Goal: Communication & Community: Connect with others

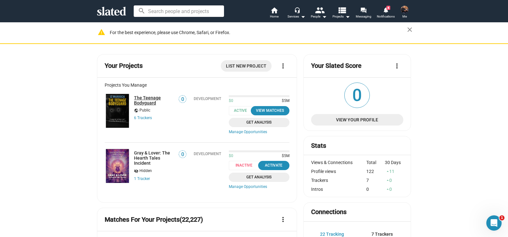
click at [147, 104] on link "The Teenage Bodyguard" at bounding box center [154, 100] width 40 height 10
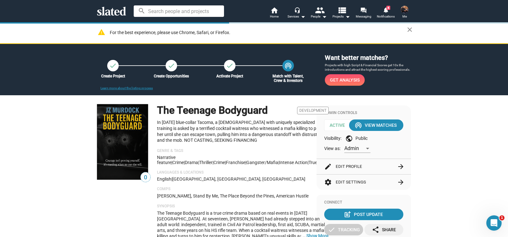
click at [403, 10] on img at bounding box center [404, 10] width 8 height 8
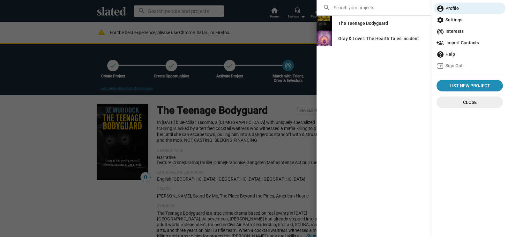
click at [375, 22] on div "The Teenage Bodyguard" at bounding box center [363, 23] width 50 height 11
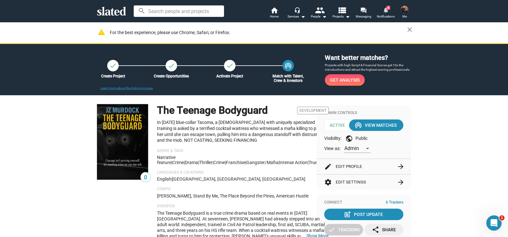
click at [386, 12] on mat-icon "notifications" at bounding box center [385, 10] width 6 height 6
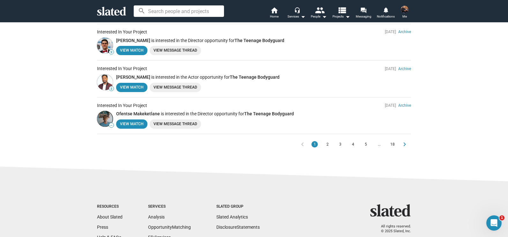
scroll to position [362, 0]
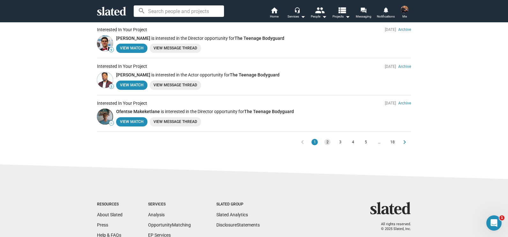
click at [325, 140] on span "2" at bounding box center [327, 142] width 5 height 6
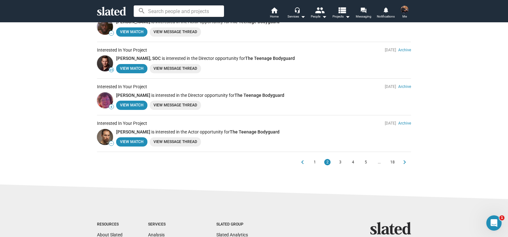
scroll to position [347, 0]
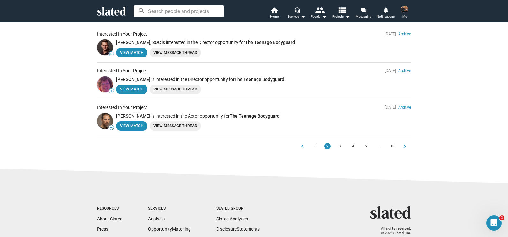
click at [337, 146] on span "3" at bounding box center [339, 146] width 5 height 6
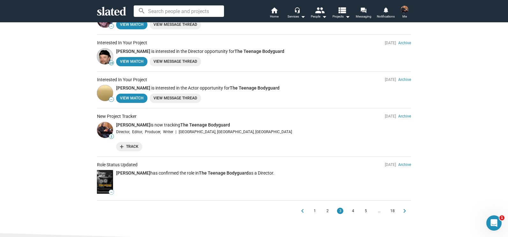
scroll to position [304, 0]
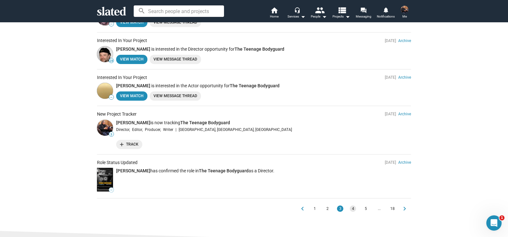
click at [350, 211] on span "4" at bounding box center [352, 209] width 5 height 6
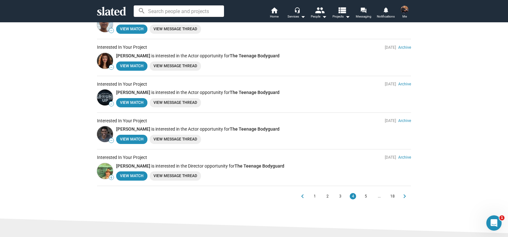
scroll to position [321, 0]
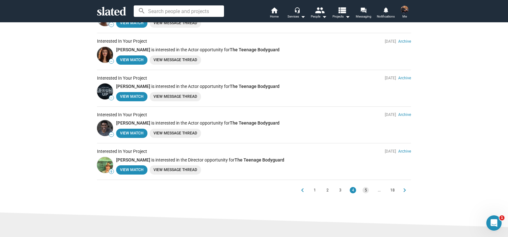
click at [365, 190] on span "5" at bounding box center [365, 190] width 5 height 6
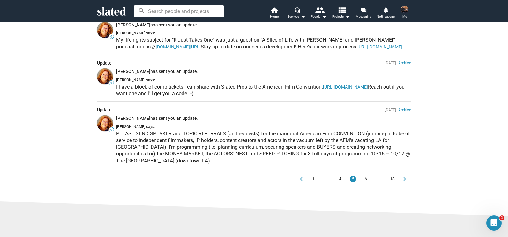
scroll to position [444, 0]
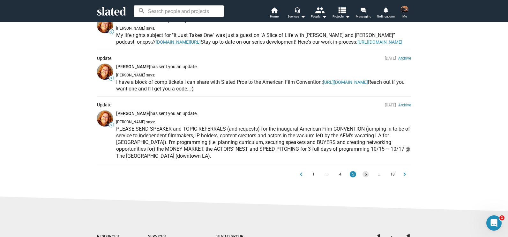
click at [363, 178] on span "6" at bounding box center [365, 174] width 5 height 6
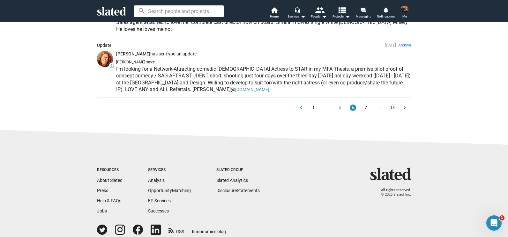
scroll to position [542, 0]
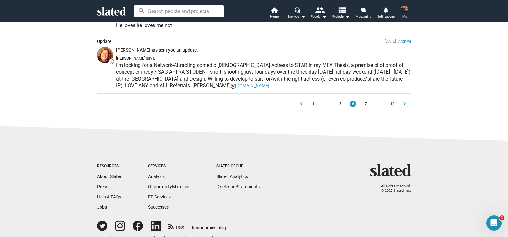
click at [363, 107] on span "7" at bounding box center [365, 104] width 5 height 6
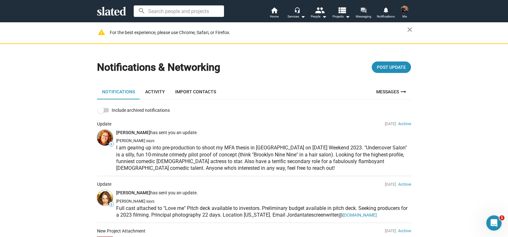
click at [365, 11] on mat-icon "forum" at bounding box center [363, 10] width 6 height 6
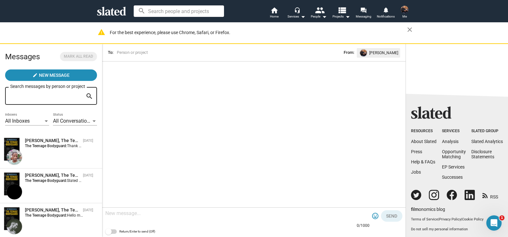
click at [50, 99] on input "Search messages by person or project" at bounding box center [46, 96] width 73 height 6
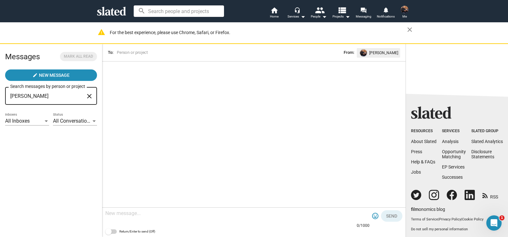
click at [72, 121] on span "All Conversations" at bounding box center [72, 121] width 39 height 6
click at [24, 120] on div at bounding box center [254, 118] width 508 height 237
click at [24, 120] on span "All Inboxes" at bounding box center [17, 121] width 25 height 6
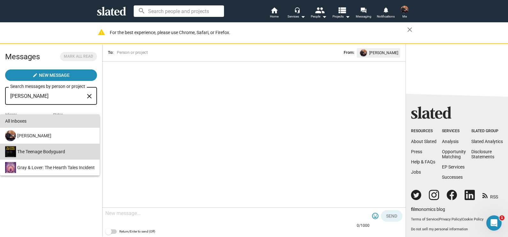
click at [33, 149] on div "The Teenage Bodyguard" at bounding box center [49, 152] width 91 height 16
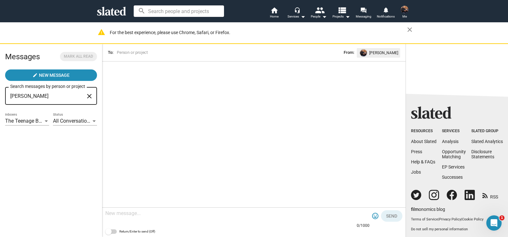
click at [53, 99] on input "heather" at bounding box center [46, 96] width 73 height 6
type input "h"
type input "Hale"
click at [36, 98] on input "Hale" at bounding box center [46, 96] width 73 height 6
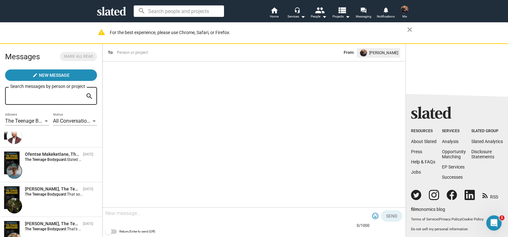
scroll to position [106, 0]
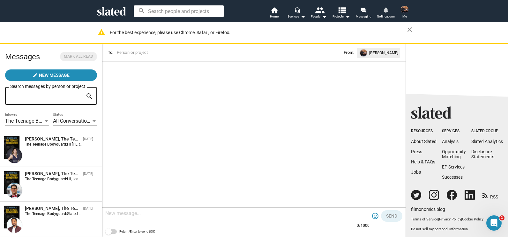
click at [383, 13] on mat-icon "notifications" at bounding box center [385, 10] width 6 height 6
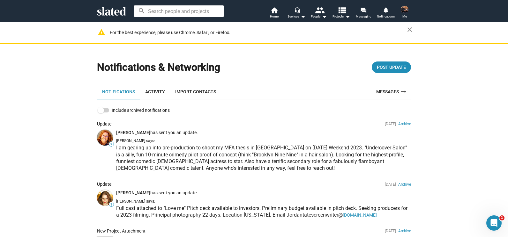
click at [153, 92] on link "Activity" at bounding box center [155, 91] width 30 height 15
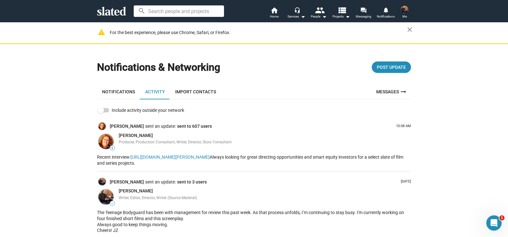
click at [406, 7] on img at bounding box center [404, 10] width 8 height 8
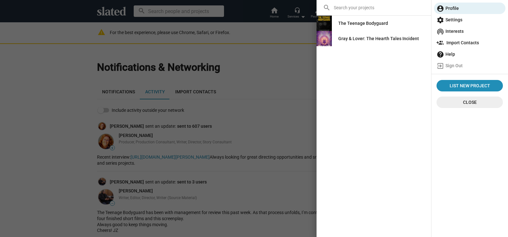
click at [358, 26] on div "The Teenage Bodyguard" at bounding box center [363, 23] width 50 height 11
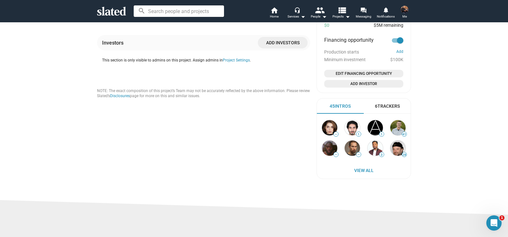
scroll to position [440, 0]
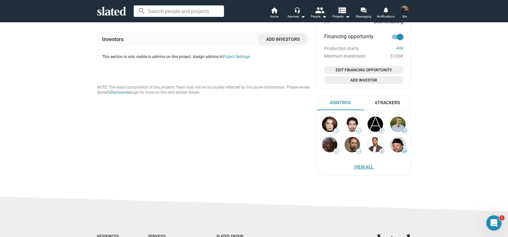
click at [364, 165] on span "View All" at bounding box center [363, 166] width 81 height 11
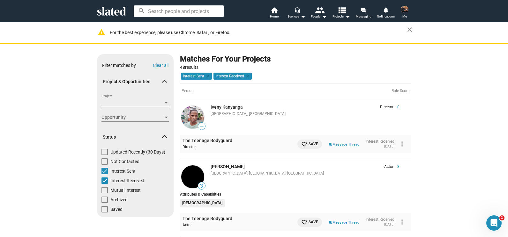
click at [165, 103] on div at bounding box center [166, 102] width 6 height 5
click at [146, 118] on span "The Teenage Bodyguard" at bounding box center [133, 116] width 69 height 13
click at [63, 128] on div at bounding box center [254, 118] width 508 height 237
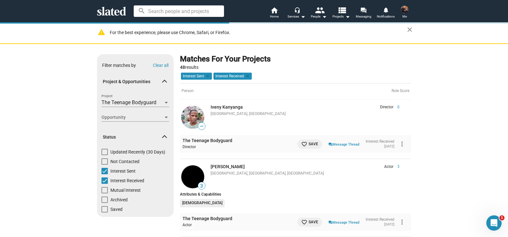
click at [165, 115] on div at bounding box center [166, 117] width 6 height 5
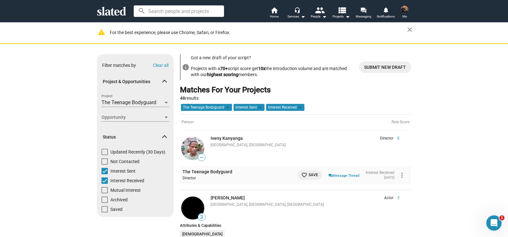
click at [165, 113] on div "Opportunity Opportunity" at bounding box center [135, 117] width 68 height 9
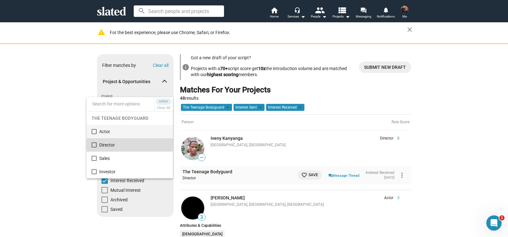
click at [102, 143] on span "Director" at bounding box center [133, 144] width 69 height 13
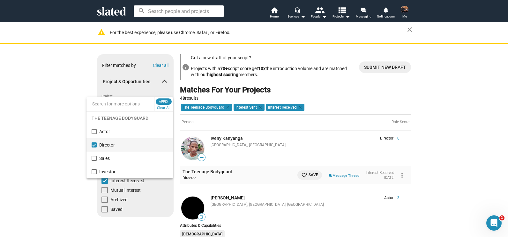
click at [67, 129] on div at bounding box center [254, 118] width 508 height 237
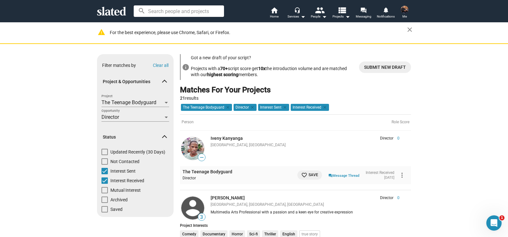
click at [102, 171] on span at bounding box center [104, 171] width 6 height 6
click at [104, 174] on input "Interest Sent" at bounding box center [104, 174] width 0 height 0
checkbox input "false"
click at [104, 180] on span at bounding box center [104, 181] width 6 height 6
click at [104, 184] on input "Interest Received" at bounding box center [104, 184] width 0 height 0
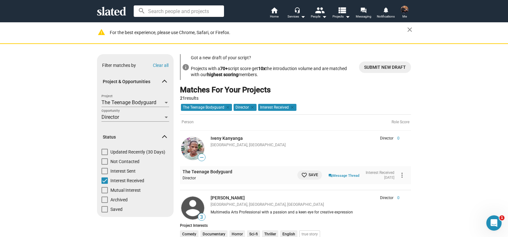
checkbox input "false"
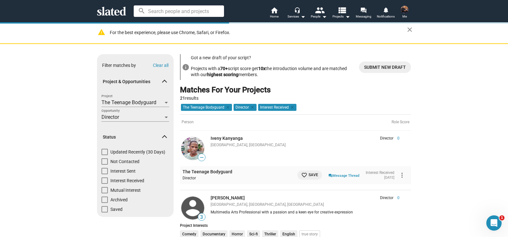
click at [104, 173] on span at bounding box center [104, 171] width 6 height 6
click at [104, 174] on input "Interest Sent" at bounding box center [104, 174] width 0 height 0
checkbox input "true"
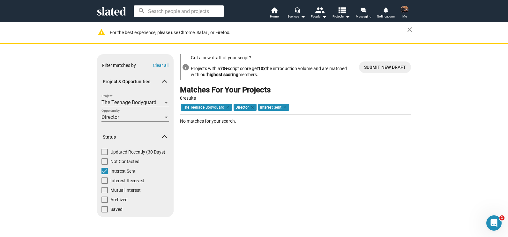
click at [103, 172] on span at bounding box center [104, 171] width 6 height 6
click at [104, 174] on input "Interest Sent" at bounding box center [104, 174] width 0 height 0
checkbox input "false"
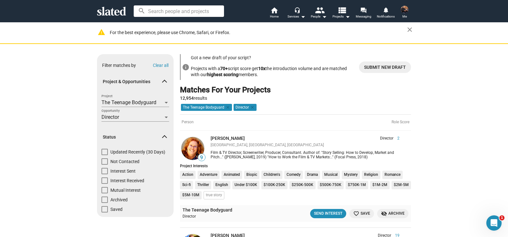
click at [190, 148] on img at bounding box center [192, 148] width 23 height 23
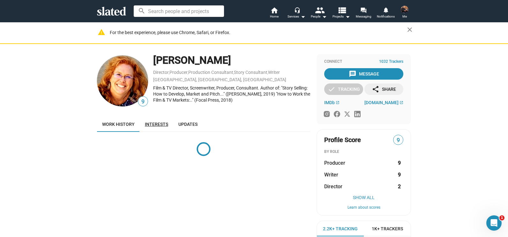
click at [151, 122] on span "Interests" at bounding box center [156, 124] width 23 height 5
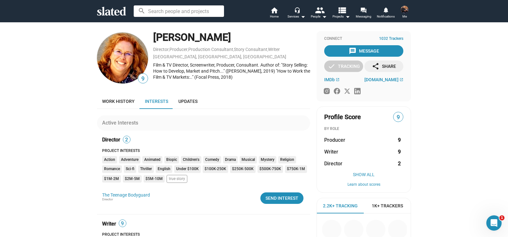
scroll to position [25, 0]
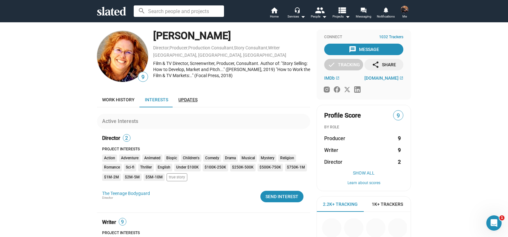
click at [189, 98] on span "Updates" at bounding box center [187, 99] width 19 height 5
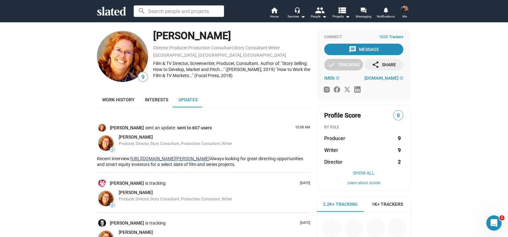
click at [157, 158] on link "https://canvasrebel.com/meet-heather-hale" at bounding box center [169, 158] width 79 height 5
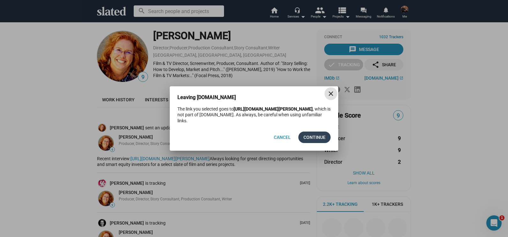
click at [317, 137] on span "Continue" at bounding box center [314, 137] width 22 height 11
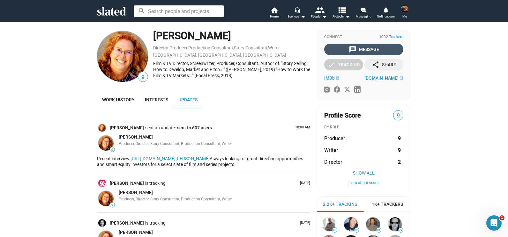
click at [368, 49] on div "message Message" at bounding box center [363, 49] width 30 height 11
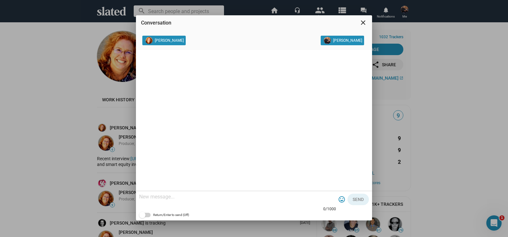
click at [217, 78] on messages-widget at bounding box center [254, 120] width 236 height 141
click at [169, 191] on div at bounding box center [237, 197] width 197 height 19
click at [362, 24] on mat-icon "close" at bounding box center [363, 23] width 8 height 8
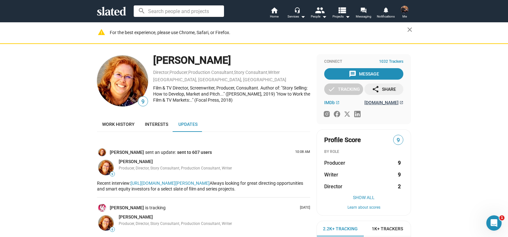
click at [392, 105] on span "HeatherHale.com" at bounding box center [381, 102] width 34 height 5
click at [403, 9] on img at bounding box center [404, 10] width 8 height 8
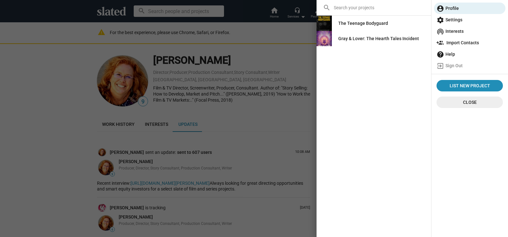
click at [364, 24] on div "The Teenage Bodyguard" at bounding box center [363, 23] width 50 height 11
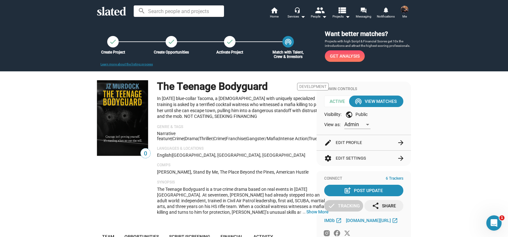
scroll to position [23, 0]
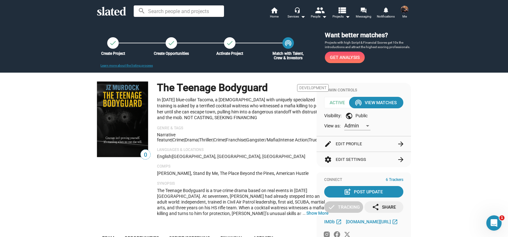
click at [401, 13] on span at bounding box center [404, 9] width 10 height 10
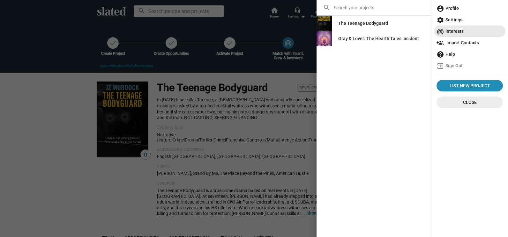
click at [460, 31] on span "wifi_tethering Interests" at bounding box center [469, 31] width 66 height 11
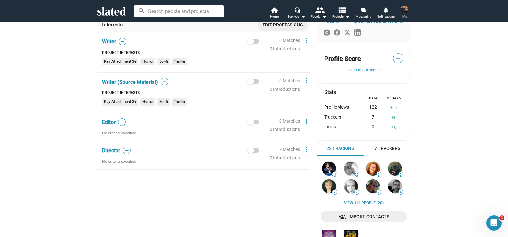
scroll to position [162, 0]
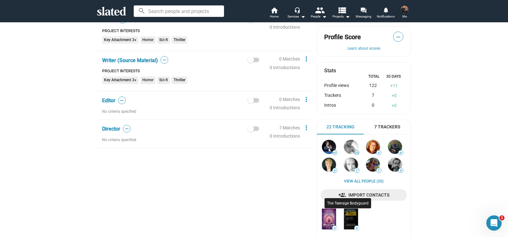
click at [350, 220] on img at bounding box center [351, 219] width 14 height 21
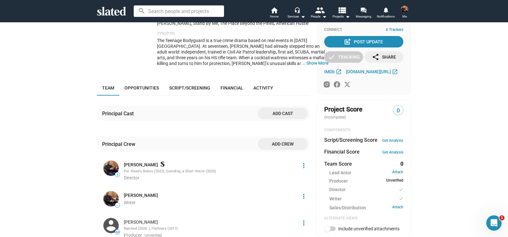
scroll to position [174, 0]
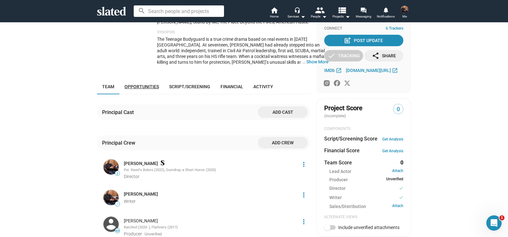
click at [149, 85] on span "Opportunities" at bounding box center [141, 86] width 34 height 5
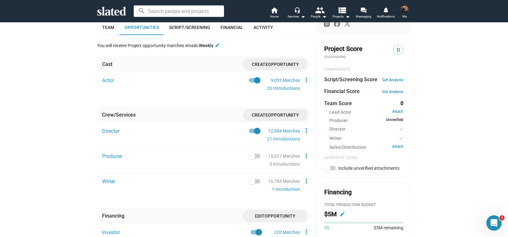
scroll to position [43, 0]
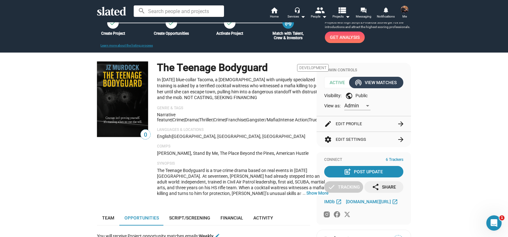
click at [389, 81] on div "wifi_tethering View Matches" at bounding box center [375, 82] width 41 height 11
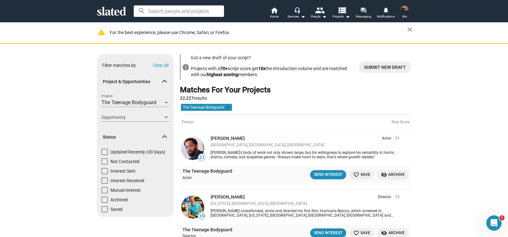
click at [363, 12] on mat-icon "forum" at bounding box center [363, 10] width 6 height 6
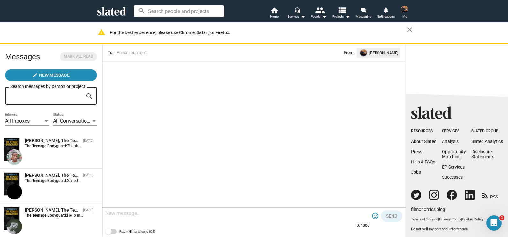
click at [16, 119] on span "All Inboxes" at bounding box center [17, 121] width 25 height 6
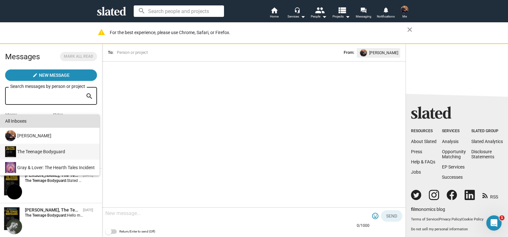
click at [28, 150] on div "The Teenage Bodyguard" at bounding box center [49, 152] width 91 height 16
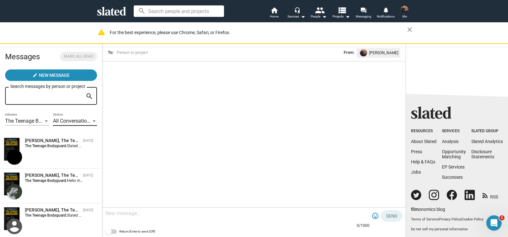
click at [91, 120] on div at bounding box center [94, 121] width 6 height 5
click at [102, 90] on div at bounding box center [254, 118] width 508 height 237
click at [29, 122] on span "The Teenage Bodyguard" at bounding box center [32, 121] width 55 height 6
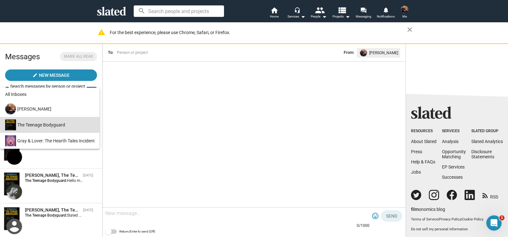
click at [29, 122] on div "The Teenage Bodyguard" at bounding box center [49, 125] width 91 height 16
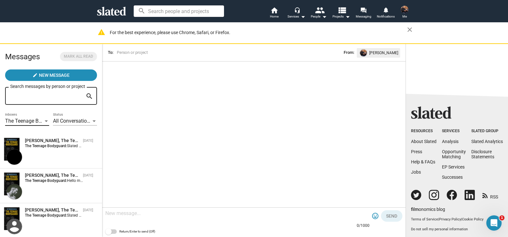
click at [55, 97] on input "Search messages by person or project" at bounding box center [46, 96] width 73 height 6
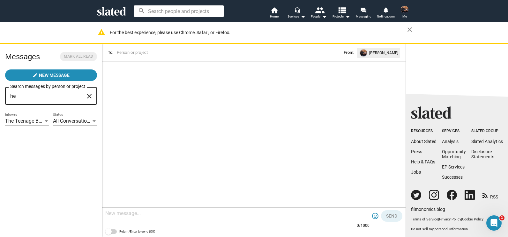
type input "h"
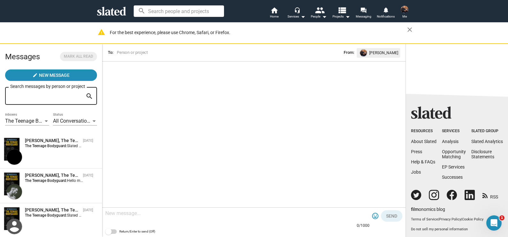
click at [40, 124] on div "The Teenage Bodyguard" at bounding box center [24, 121] width 38 height 7
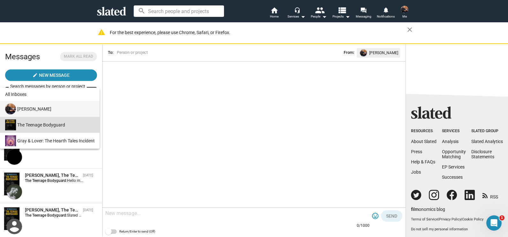
click at [28, 109] on div "[PERSON_NAME]" at bounding box center [49, 109] width 91 height 16
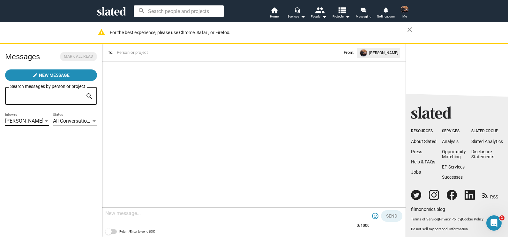
click at [88, 122] on span "All Conversations" at bounding box center [72, 121] width 39 height 6
click at [148, 87] on div at bounding box center [254, 118] width 508 height 237
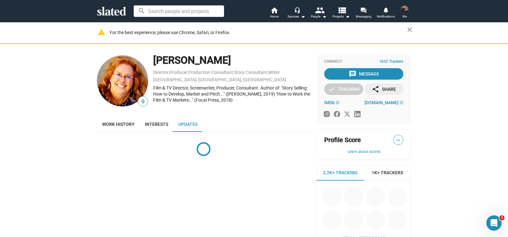
click at [403, 11] on img at bounding box center [404, 10] width 8 height 8
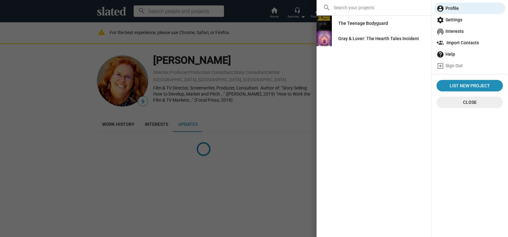
click at [374, 29] on div "The Teenage Bodyguard" at bounding box center [363, 23] width 50 height 11
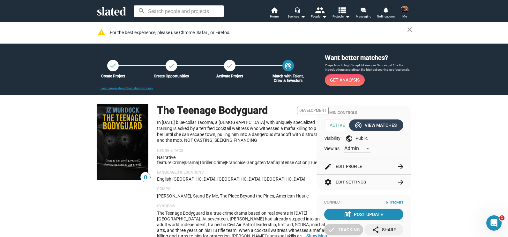
click at [378, 125] on div "wifi_tethering View Matches" at bounding box center [375, 125] width 41 height 11
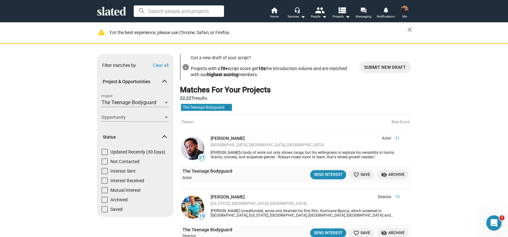
click at [164, 116] on div at bounding box center [166, 117] width 6 height 5
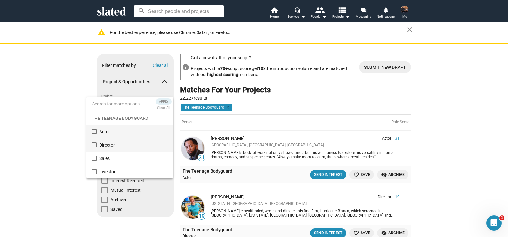
click at [95, 144] on mat-pseudo-checkbox at bounding box center [93, 145] width 5 height 5
click at [60, 129] on div at bounding box center [254, 118] width 508 height 237
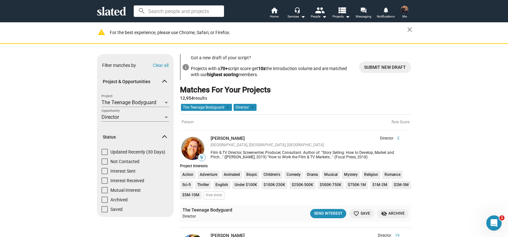
click at [354, 211] on mat-icon "favorite_border" at bounding box center [356, 214] width 6 height 6
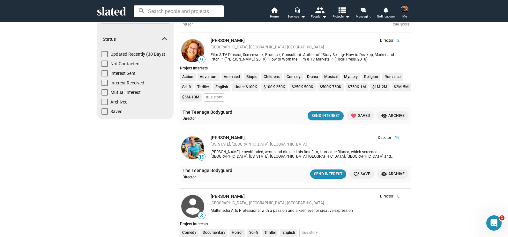
scroll to position [104, 0]
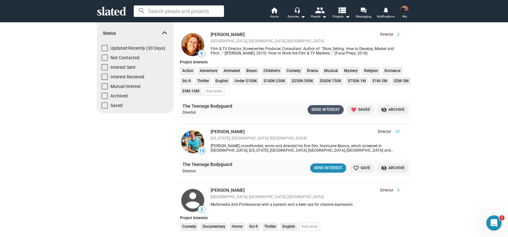
click at [332, 109] on div "Send Interest" at bounding box center [325, 109] width 28 height 7
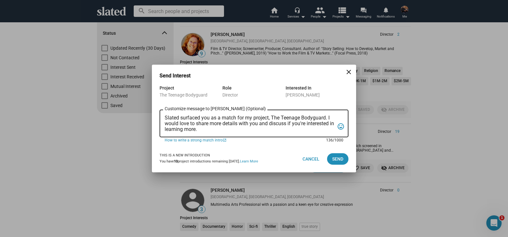
click at [231, 131] on textarea "Slated surfaced you as a match for my project, The Teenage Bodyguard. I would l…" at bounding box center [249, 123] width 170 height 17
click at [350, 74] on mat-icon "close" at bounding box center [349, 72] width 8 height 8
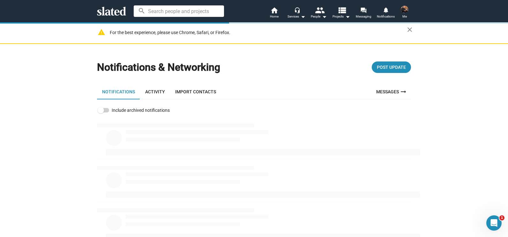
click at [152, 91] on link "Activity" at bounding box center [155, 91] width 30 height 15
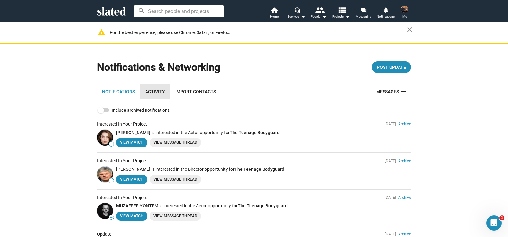
click at [157, 93] on link "Activity" at bounding box center [155, 91] width 30 height 15
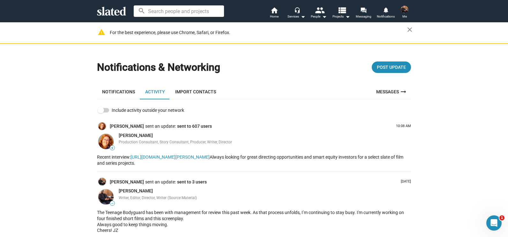
click at [280, 139] on div "[PERSON_NAME] Production Consultant, Story Consultant, Producer, Writer, Direct…" at bounding box center [265, 142] width 292 height 18
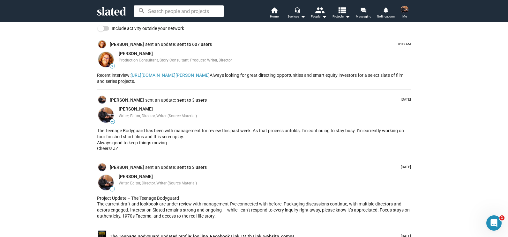
scroll to position [84, 0]
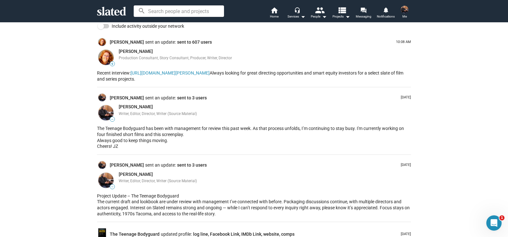
click at [103, 59] on img at bounding box center [105, 57] width 15 height 15
click at [126, 42] on link "[PERSON_NAME]" at bounding box center [127, 42] width 35 height 6
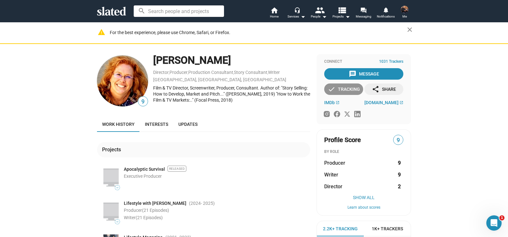
click at [342, 86] on div "check Tracking" at bounding box center [343, 89] width 32 height 11
click at [342, 86] on div "add Track" at bounding box center [343, 89] width 25 height 11
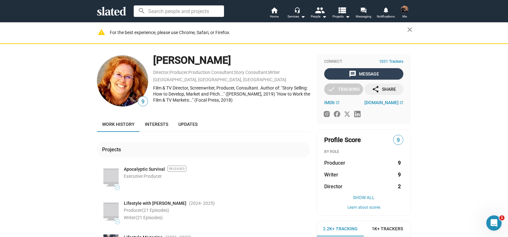
click at [375, 73] on div "message Message" at bounding box center [363, 73] width 30 height 11
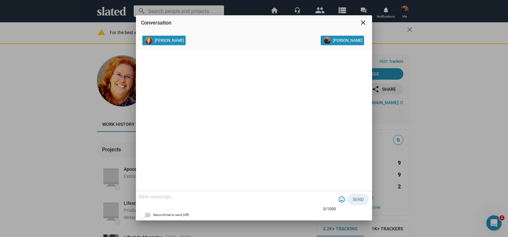
click at [208, 89] on messages-widget at bounding box center [254, 120] width 236 height 141
click at [190, 199] on textarea at bounding box center [237, 197] width 197 height 6
paste textarea "Hi [PERSON_NAME], I saw The Teenage Bodyguard come up in one of your recent Sla…"
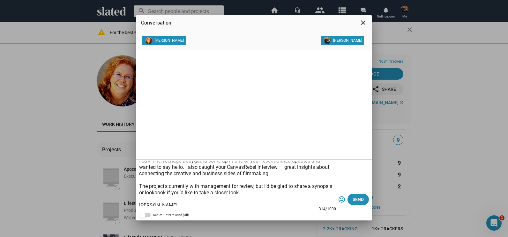
scroll to position [4, 0]
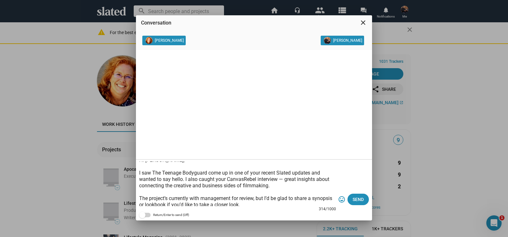
click at [289, 180] on textarea "Hi [PERSON_NAME], I saw The Teenage Bodyguard come up in one of your recent Sla…" at bounding box center [237, 184] width 197 height 45
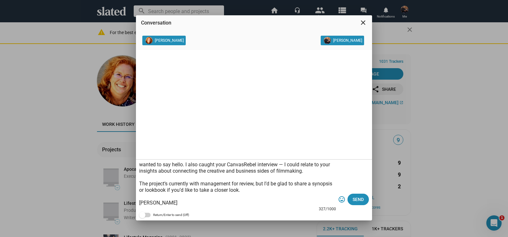
scroll to position [26, 0]
click at [166, 184] on textarea "Hi [PERSON_NAME], I saw The Teenage Bodyguard come up in one of your recent Sla…" at bounding box center [237, 184] width 197 height 45
click at [183, 182] on textarea "Hi [PERSON_NAME], I saw The Teenage Bodyguard come up in one of your recent Sla…" at bounding box center [237, 184] width 197 height 45
type textarea "Hi [PERSON_NAME], I saw The Teenage Bodyguard come up in one of your recent Sla…"
click at [365, 202] on button "Send" at bounding box center [357, 199] width 21 height 11
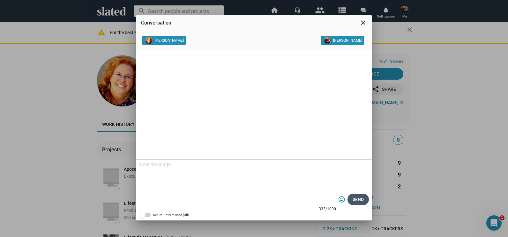
scroll to position [0, 0]
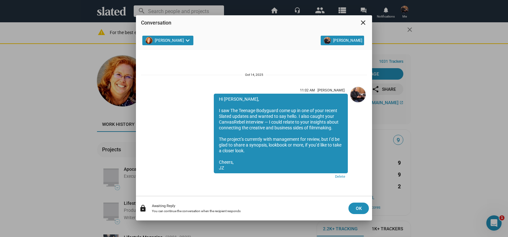
click at [363, 23] on mat-icon "close" at bounding box center [363, 23] width 8 height 8
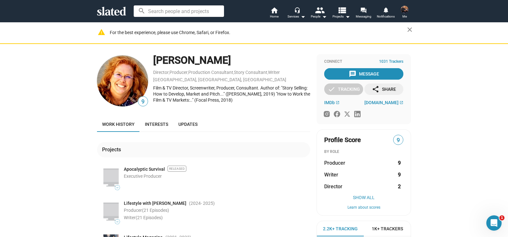
click at [402, 8] on img at bounding box center [404, 10] width 8 height 8
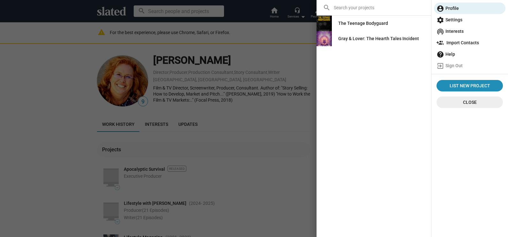
click at [363, 25] on div "The Teenage Bodyguard" at bounding box center [363, 23] width 50 height 11
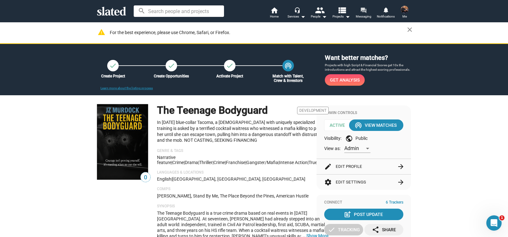
click at [367, 13] on span "Messaging" at bounding box center [363, 17] width 16 height 8
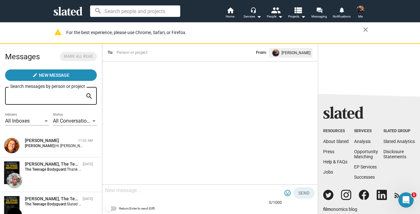
click at [359, 14] on span "Me" at bounding box center [361, 17] width 4 height 8
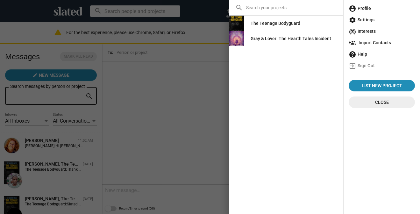
click at [372, 10] on span "account_circle Profile" at bounding box center [382, 8] width 66 height 11
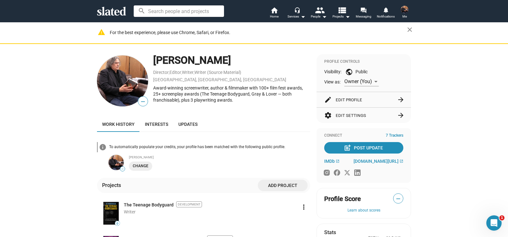
click at [234, 100] on div "Award-winning screenwriter, author & filmmaker with 100+ film fest awards, 25+ …" at bounding box center [231, 94] width 157 height 18
click at [342, 99] on button "edit Edit Profile arrow_forward" at bounding box center [363, 99] width 79 height 15
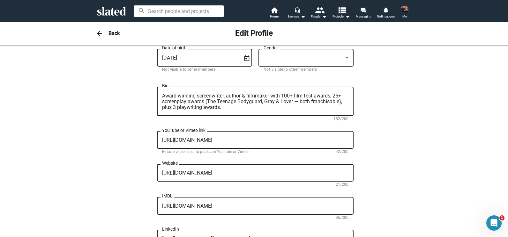
scroll to position [158, 0]
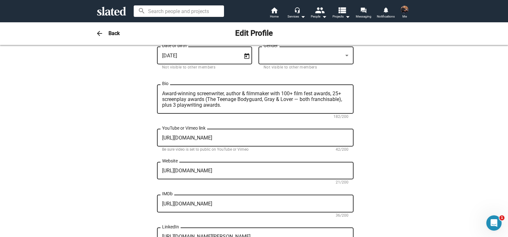
click at [312, 105] on textarea "Award-winning screenwriter, author & filmmaker with 100+ film fest awards, 25+ …" at bounding box center [255, 99] width 186 height 17
click at [280, 106] on textarea "Award-winning screenwriter, author & filmmaker with 100+ film fest awards, 25+ …" at bounding box center [255, 99] width 186 height 17
click at [164, 106] on textarea "Award-winning screenwriter, author & filmmaker with 100+ film fest awards, 25+ …" at bounding box center [255, 99] width 186 height 17
click at [191, 106] on textarea "Award-winning screenwriter, author & filmmaker with 100+ film fest awards, 25+ …" at bounding box center [255, 99] width 186 height 17
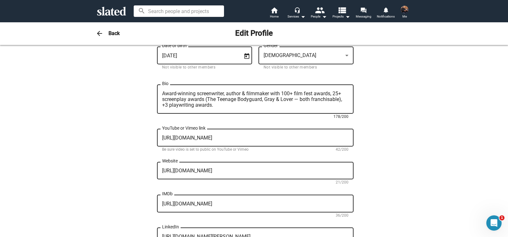
click at [227, 105] on textarea "Award-winning screenwriter, author & filmmaker with 100+ film fest awards, 25+ …" at bounding box center [255, 99] width 186 height 17
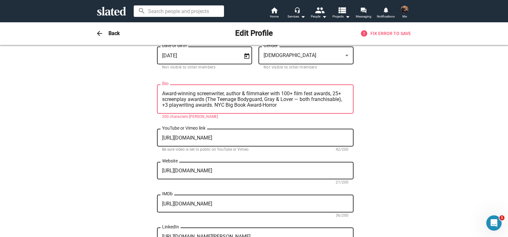
click at [202, 100] on textarea "Award-winning screenwriter, author & filmmaker with 100+ film fest awards, 25+ …" at bounding box center [255, 99] width 186 height 17
click at [210, 99] on textarea "Award-winning screenwriter, author & filmmaker with 100+ film fest awards, 25+ …" at bounding box center [255, 99] width 186 height 17
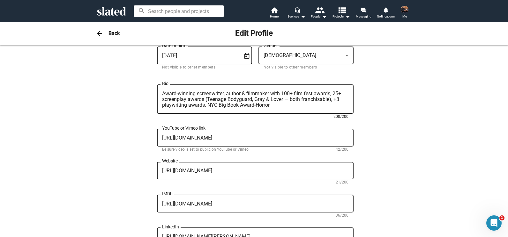
click at [273, 104] on textarea "Award-winning screenwriter, author & filmmaker with 100+ film fest awards, 25+ …" at bounding box center [255, 99] width 186 height 17
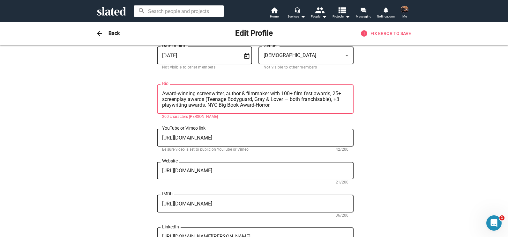
click at [253, 106] on textarea "Award-winning screenwriter, author & filmmaker with 100+ film fest awards, 25+ …" at bounding box center [255, 99] width 186 height 17
click at [273, 105] on textarea "Award-winning screenwriter, author & filmmaker with 100+ film fest awards, 25+ …" at bounding box center [255, 99] width 186 height 17
click at [279, 103] on textarea "Award-winning screenwriter, author & filmmaker with 100+ film fest awards, 25+ …" at bounding box center [255, 99] width 186 height 17
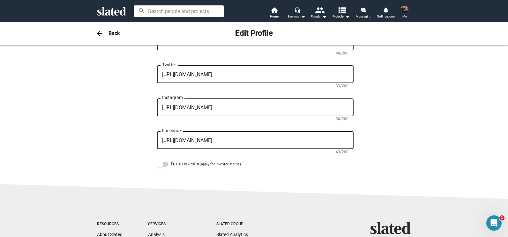
scroll to position [354, 0]
type textarea "Award-winning screenwriter, author & filmmaker with 100+ film fest awards, 25+ …"
click at [294, 106] on textarea "[URL][DOMAIN_NAME]" at bounding box center [255, 107] width 186 height 6
click at [403, 10] on img at bounding box center [404, 10] width 8 height 8
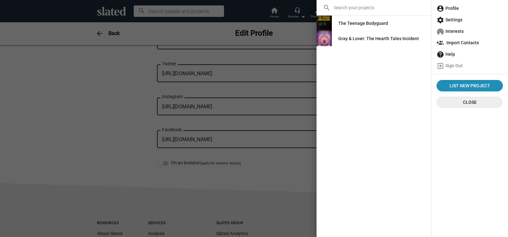
click at [444, 11] on span "account_circle Profile" at bounding box center [469, 8] width 66 height 11
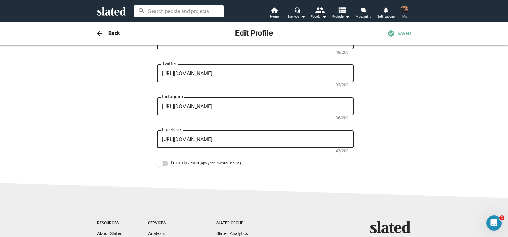
click at [404, 12] on img at bounding box center [404, 10] width 8 height 8
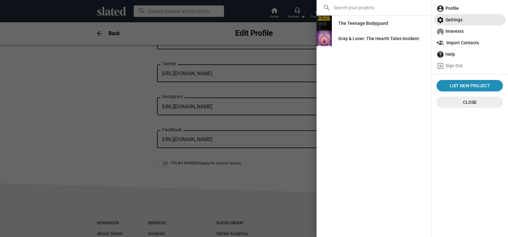
click at [447, 22] on span "settings Settings" at bounding box center [469, 19] width 66 height 11
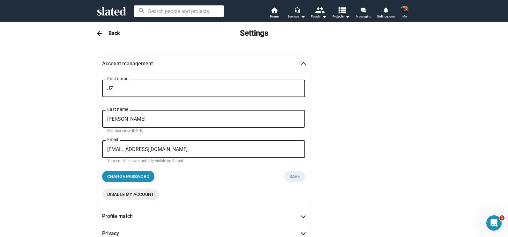
click at [406, 10] on img at bounding box center [404, 10] width 8 height 8
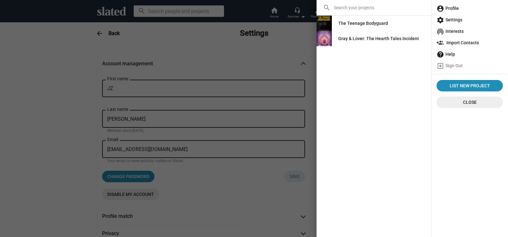
click at [457, 7] on span "account_circle Profile" at bounding box center [469, 8] width 66 height 11
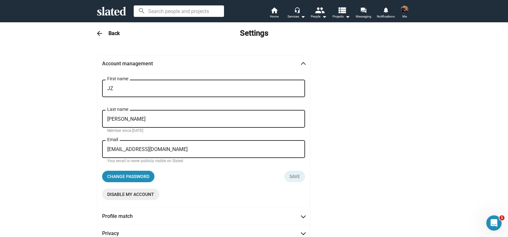
click at [112, 32] on h3 "Back" at bounding box center [113, 33] width 11 height 7
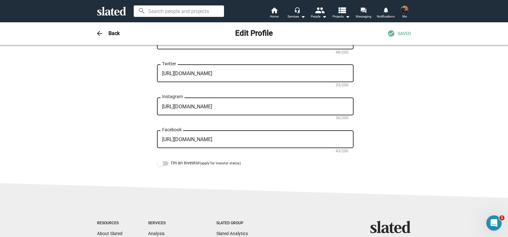
click at [112, 32] on h3 "Back" at bounding box center [113, 33] width 11 height 7
